Goal: Task Accomplishment & Management: Manage account settings

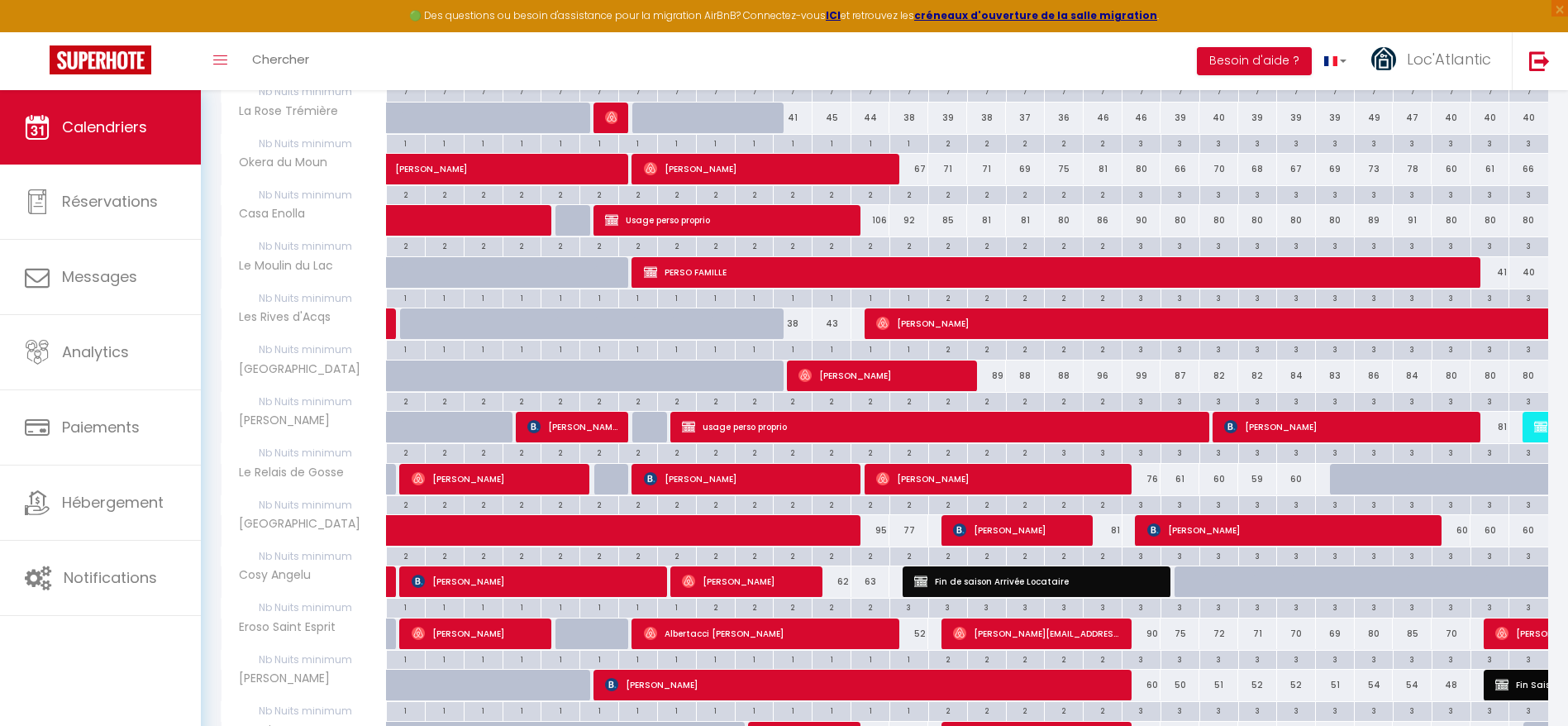
scroll to position [548, 0]
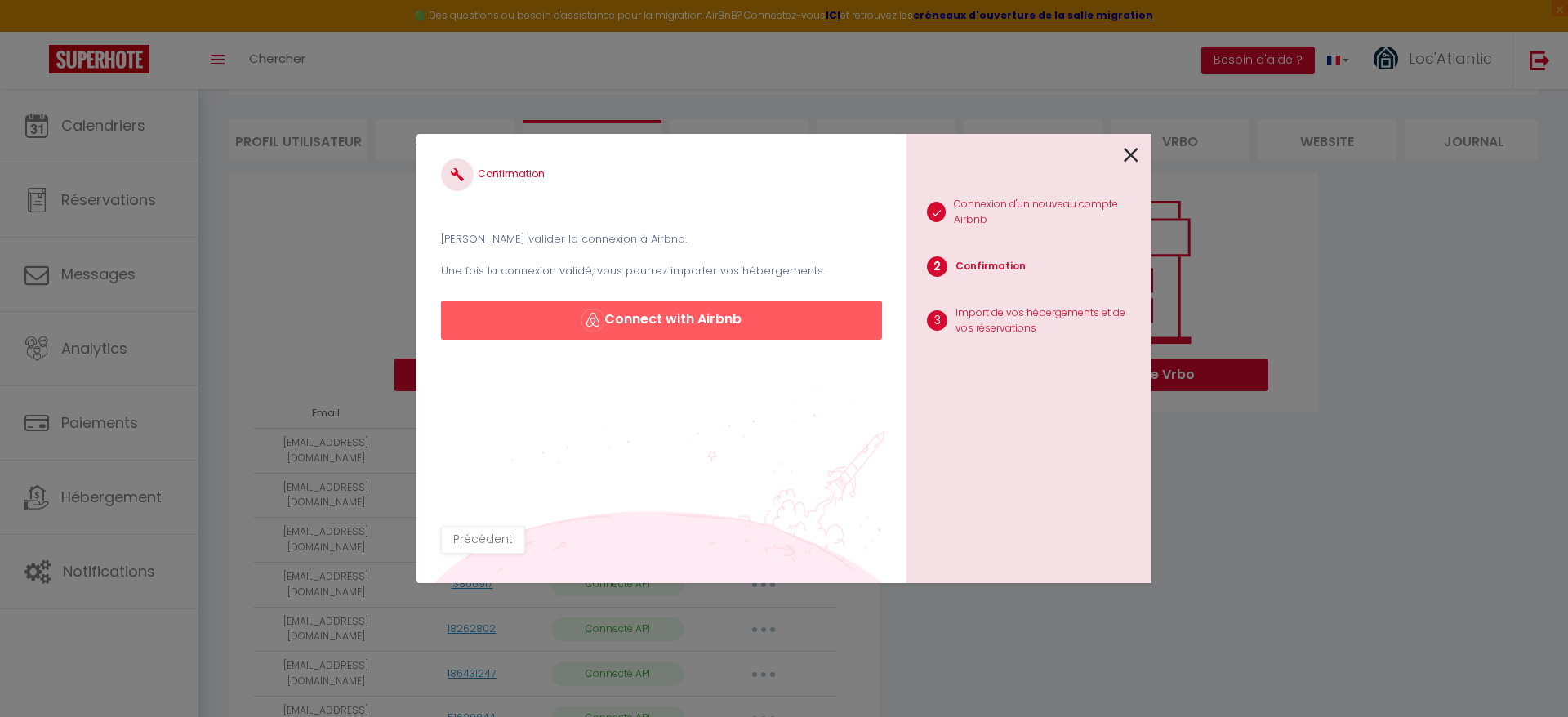
click at [1131, 157] on icon at bounding box center [1131, 156] width 15 height 25
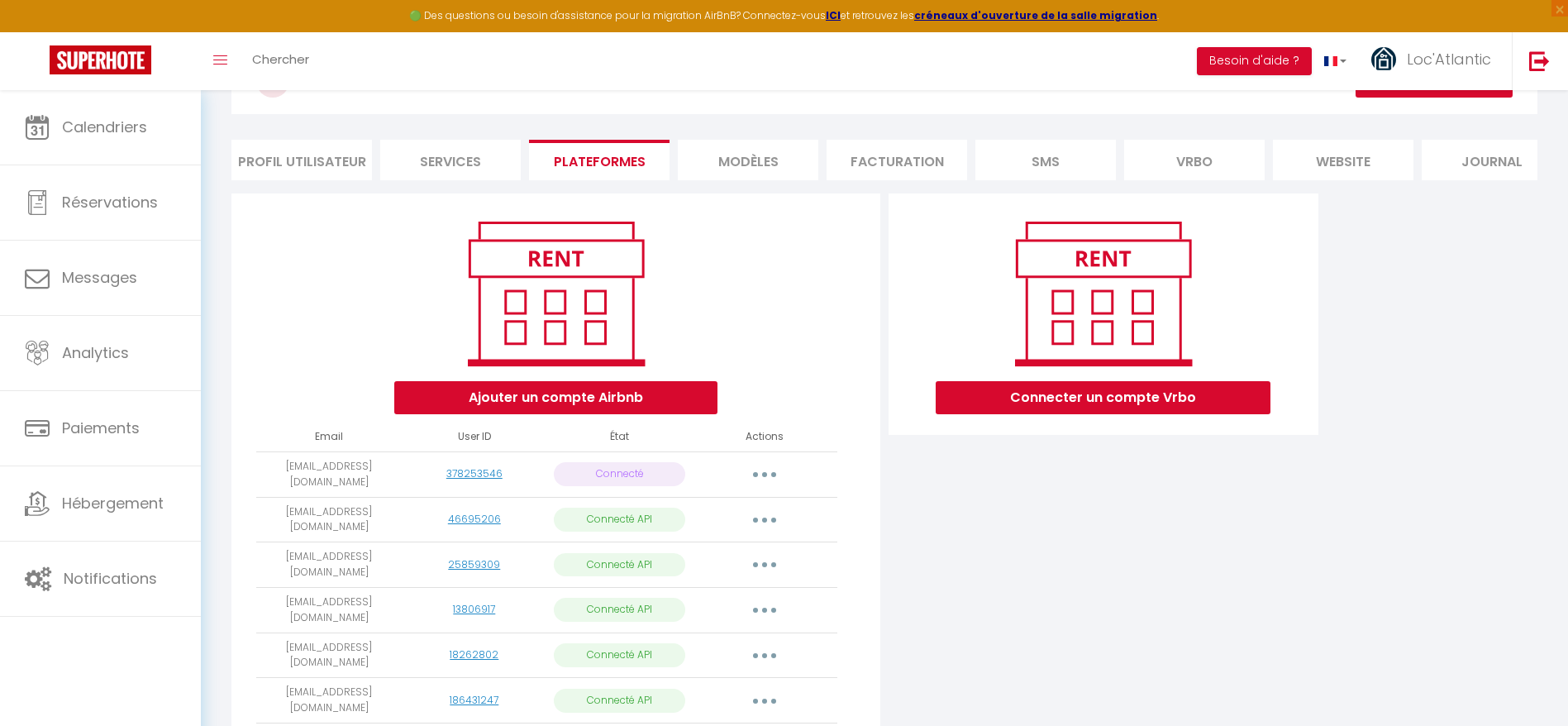
scroll to position [79, 0]
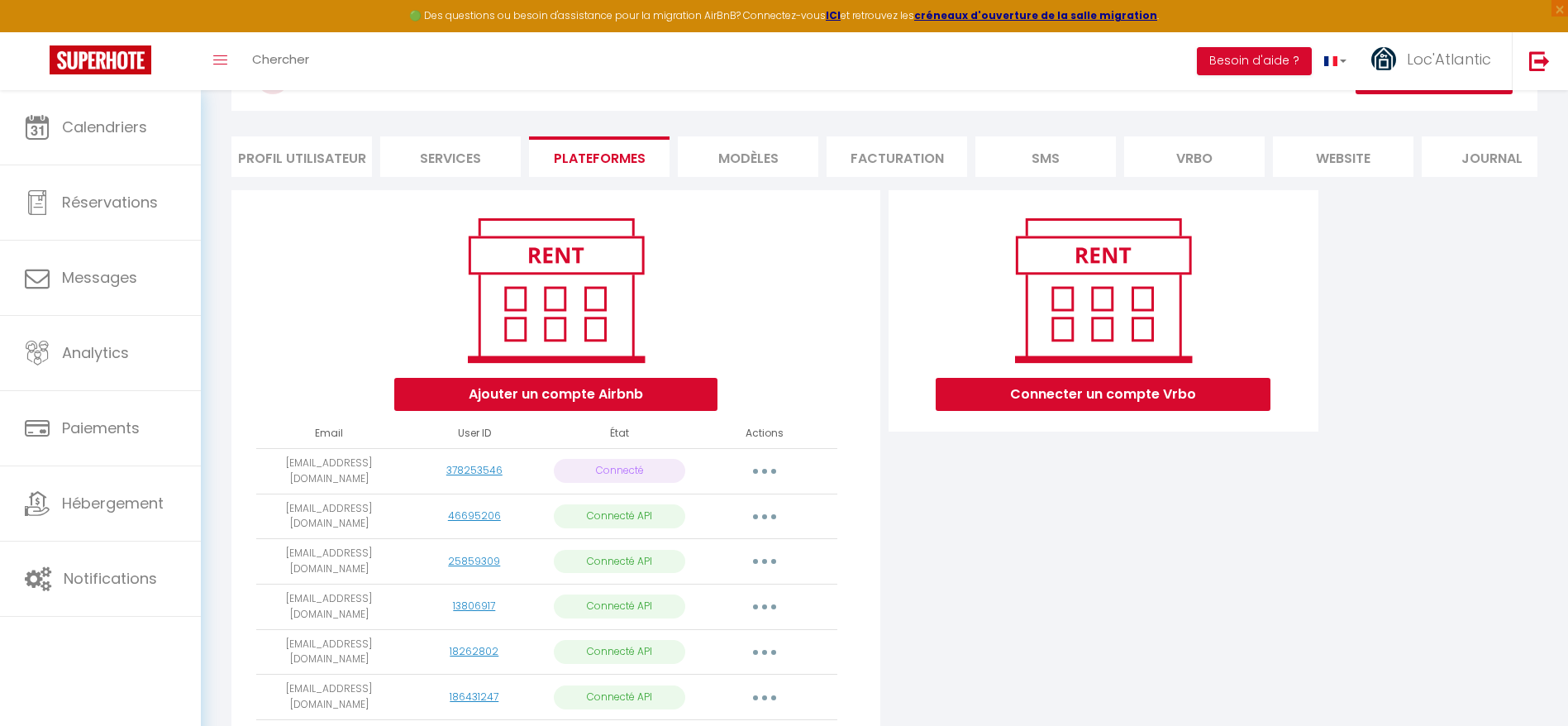
click at [772, 478] on button "button" at bounding box center [765, 472] width 47 height 27
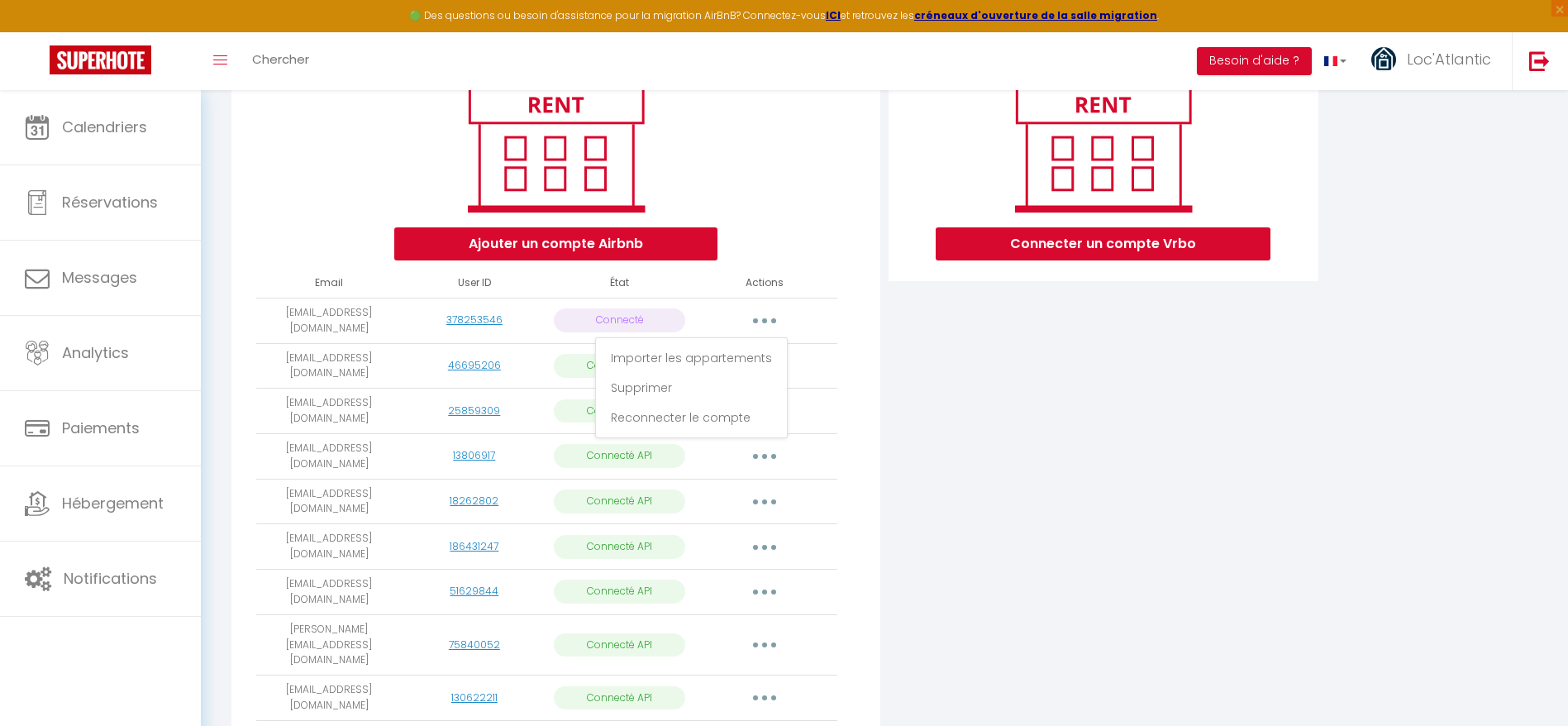
scroll to position [228, 0]
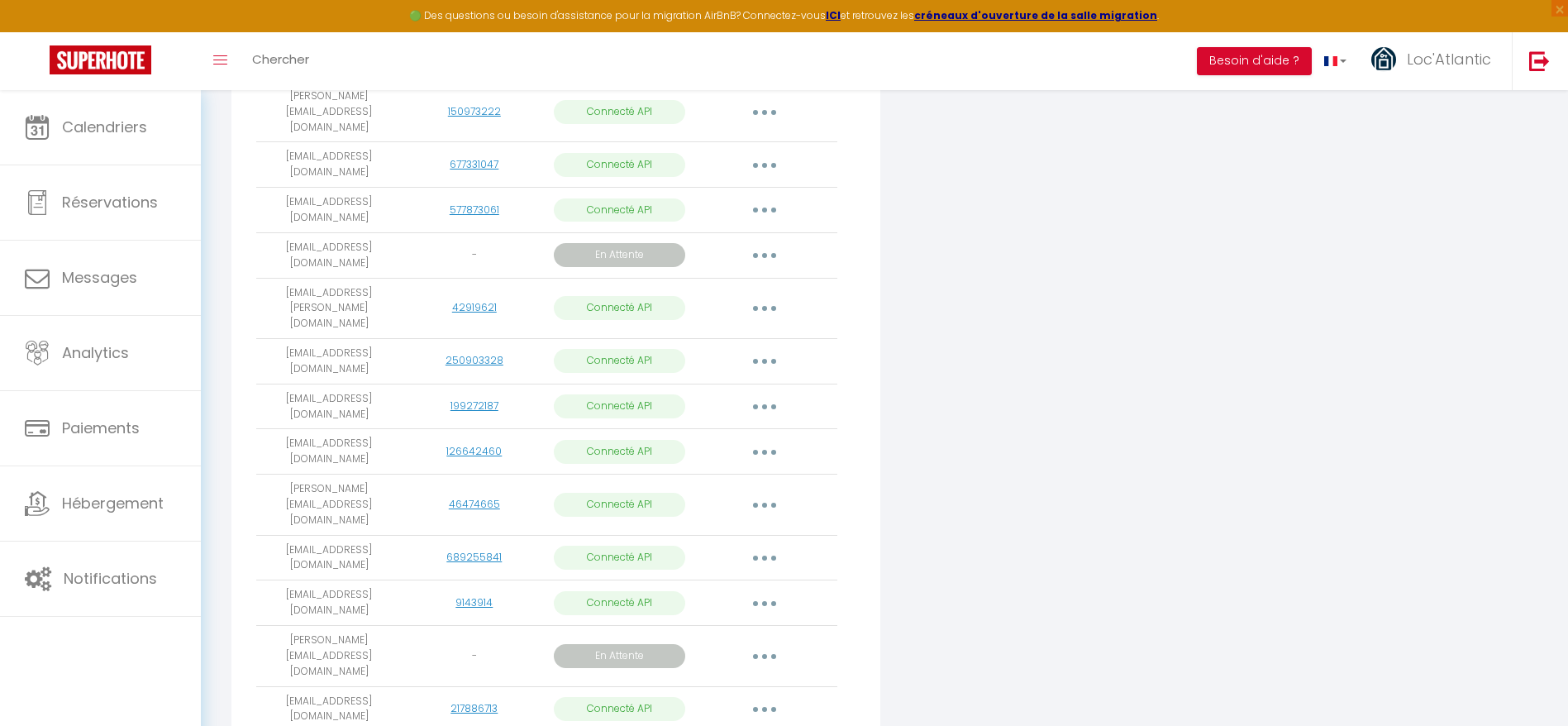
scroll to position [1285, 0]
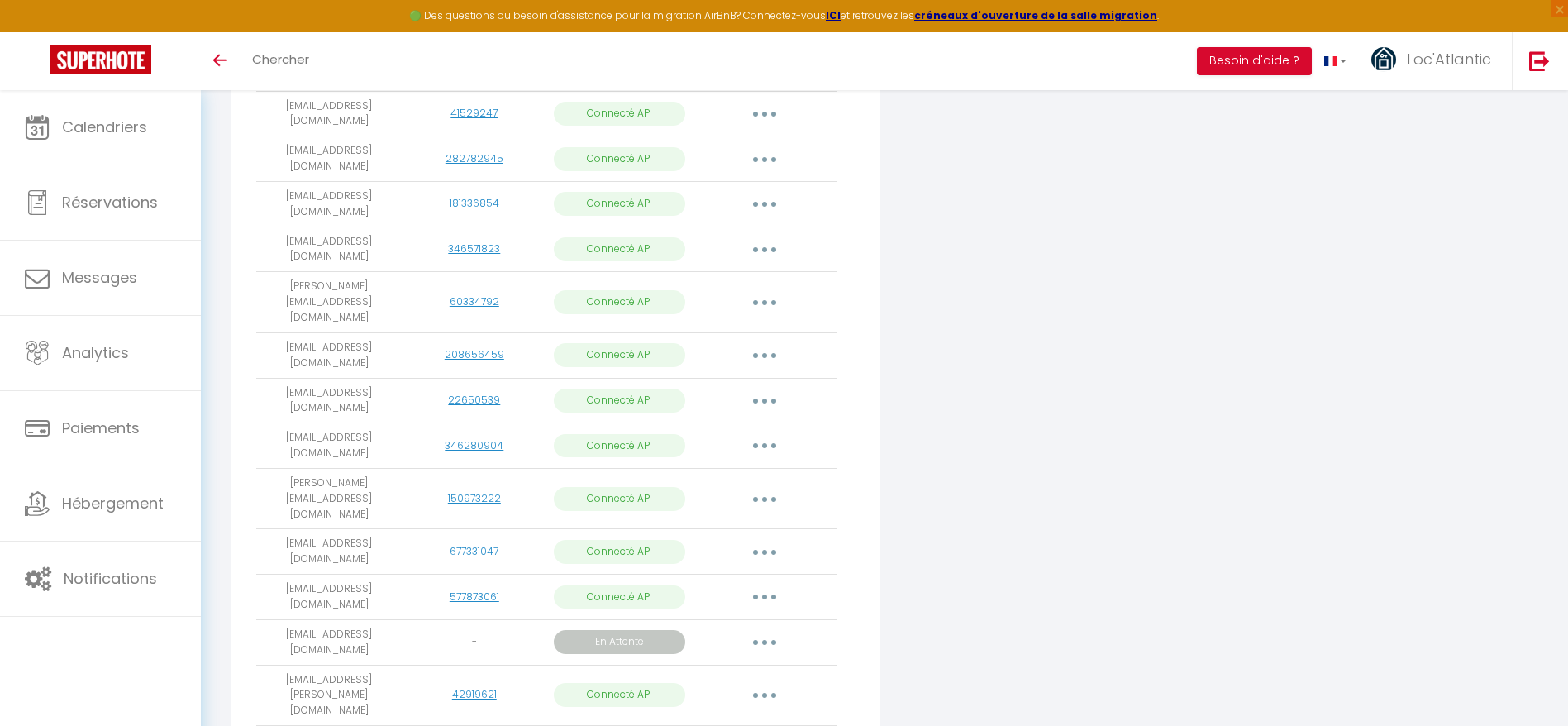
scroll to position [903, 0]
